Goal: Navigation & Orientation: Find specific page/section

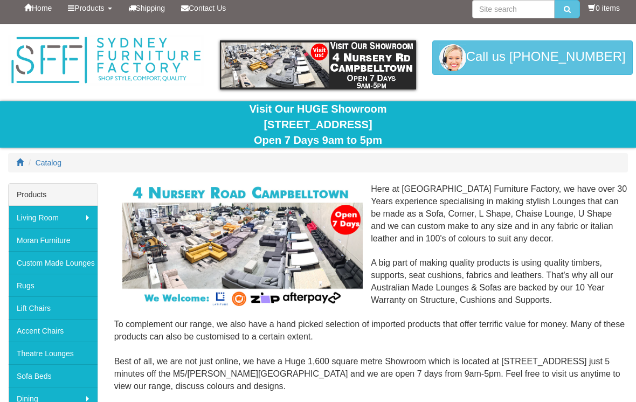
scroll to position [3, 0]
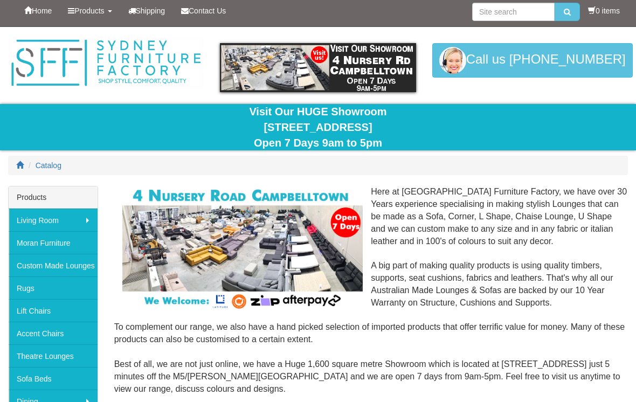
click at [56, 240] on link "Moran Furniture" at bounding box center [53, 242] width 89 height 23
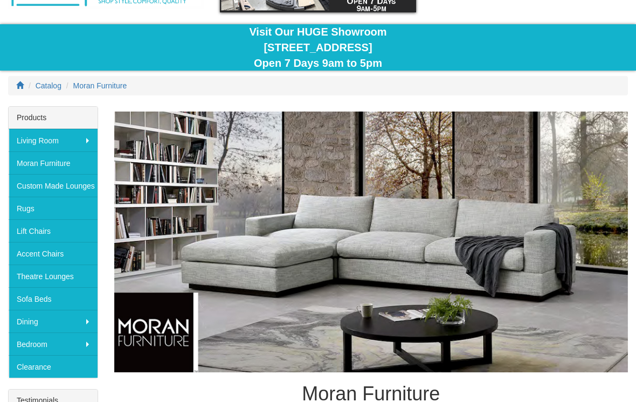
scroll to position [77, 0]
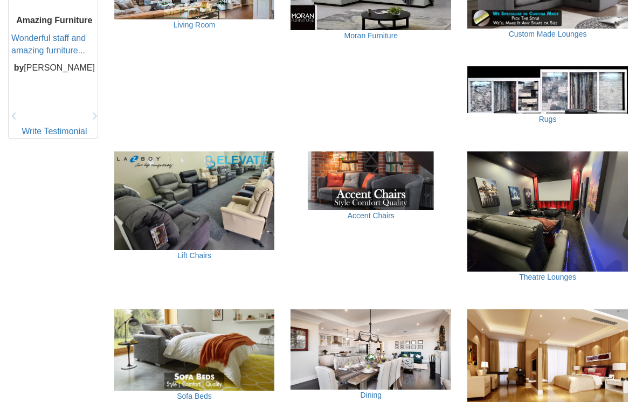
scroll to position [515, 0]
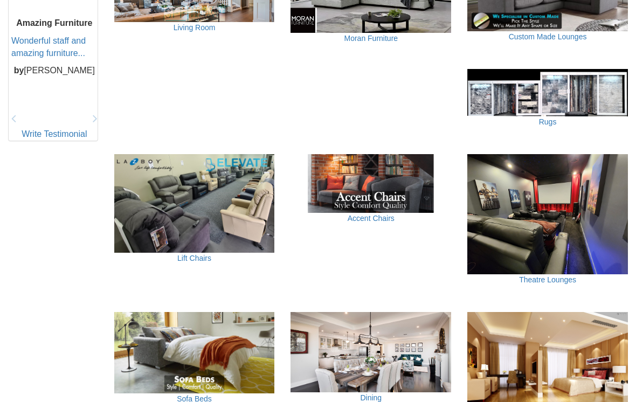
click at [545, 280] on div "Theatre Lounges" at bounding box center [547, 293] width 161 height 38
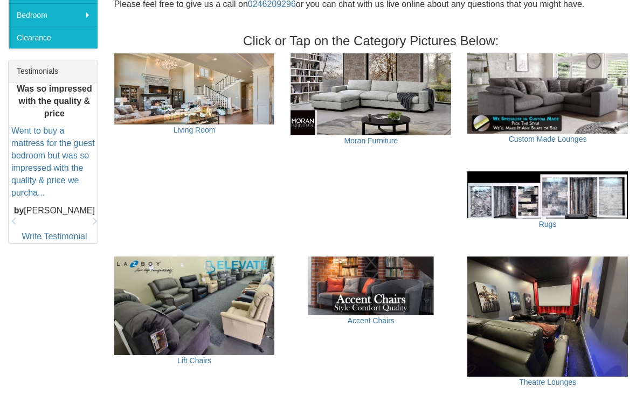
scroll to position [413, 0]
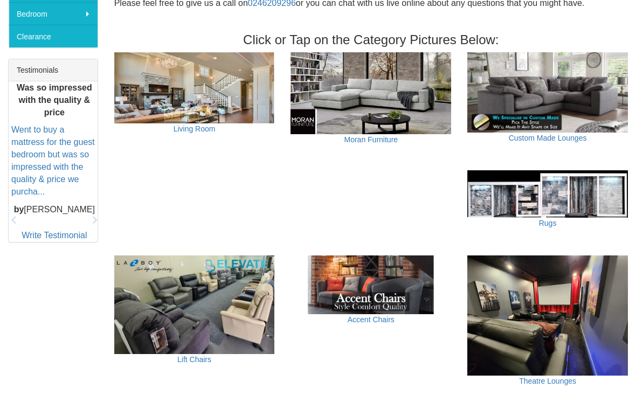
click at [377, 279] on img at bounding box center [370, 285] width 161 height 59
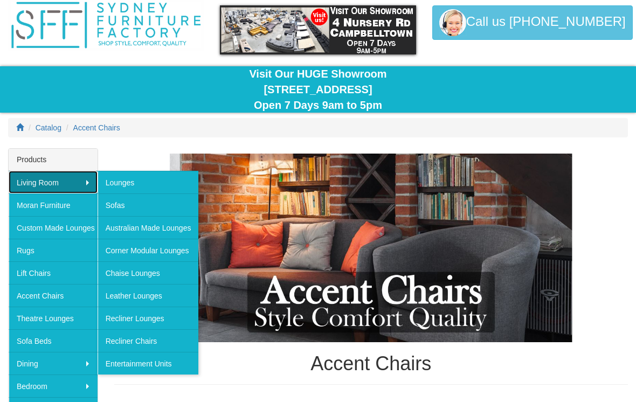
scroll to position [41, 0]
click at [146, 340] on link "Recliner Chairs" at bounding box center [148, 340] width 101 height 23
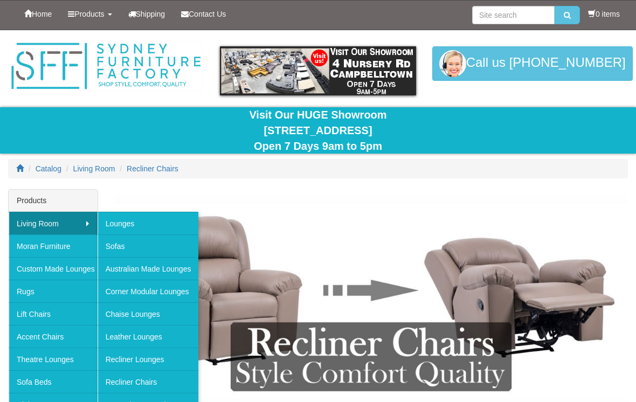
click at [166, 358] on link "Recliner Lounges" at bounding box center [148, 359] width 101 height 23
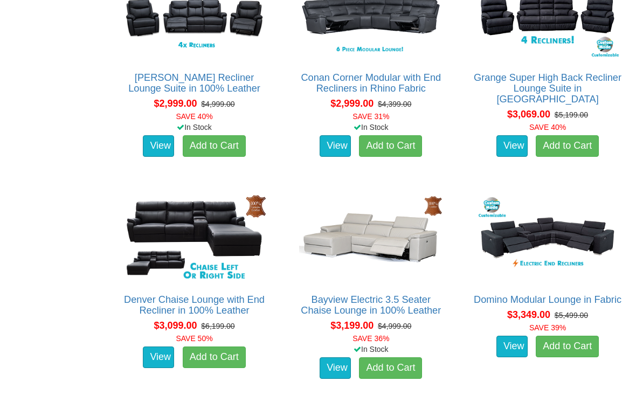
scroll to position [1842, 0]
